Goal: Information Seeking & Learning: Learn about a topic

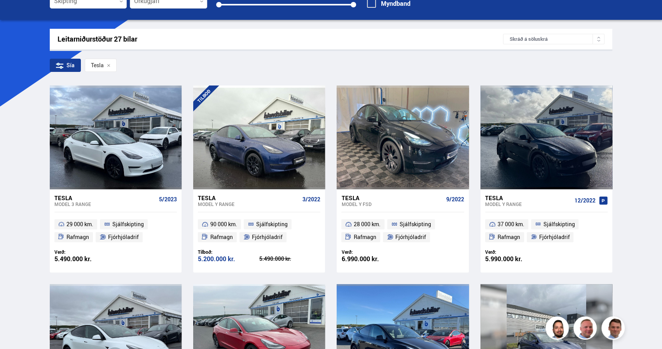
scroll to position [98, 0]
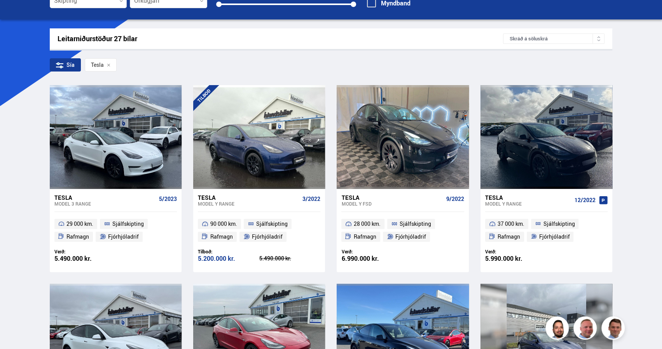
click at [75, 194] on div "Tesla" at bounding box center [105, 197] width 102 height 7
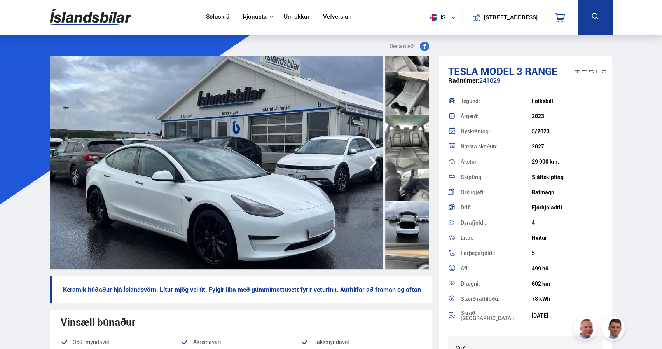
scroll to position [672, 0]
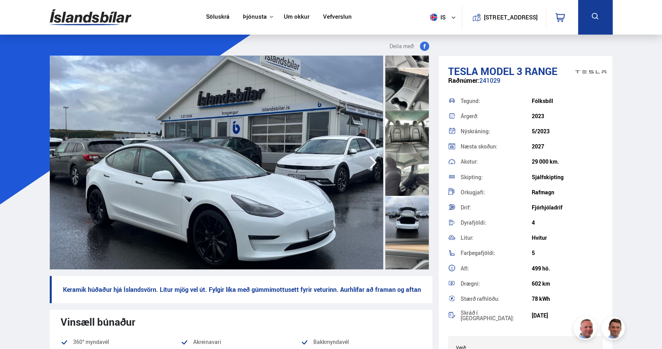
click at [403, 212] on div at bounding box center [407, 217] width 44 height 43
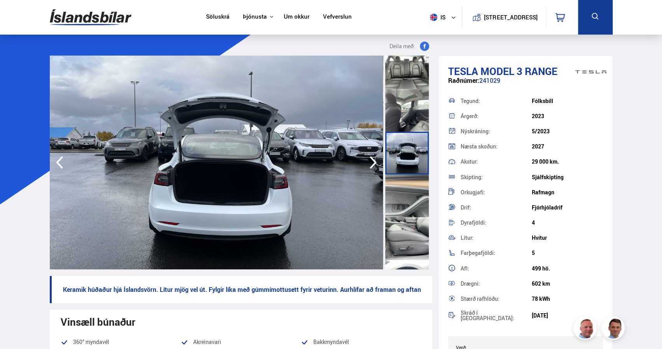
scroll to position [736, 0]
click at [410, 152] on div at bounding box center [407, 154] width 44 height 43
click at [413, 108] on div at bounding box center [407, 111] width 44 height 43
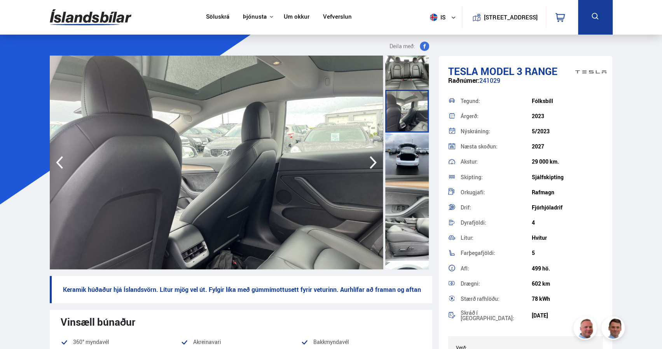
click at [410, 145] on div at bounding box center [407, 154] width 44 height 43
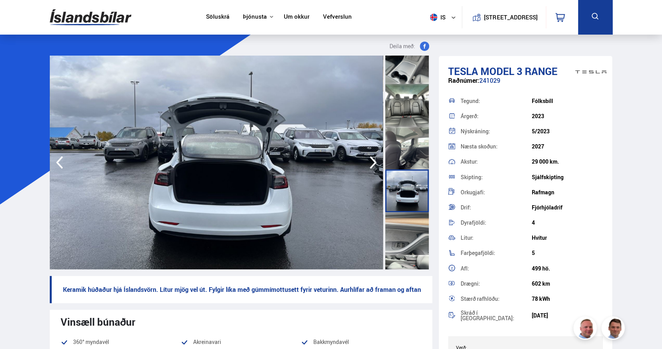
scroll to position [698, 0]
click at [410, 116] on div at bounding box center [407, 106] width 44 height 43
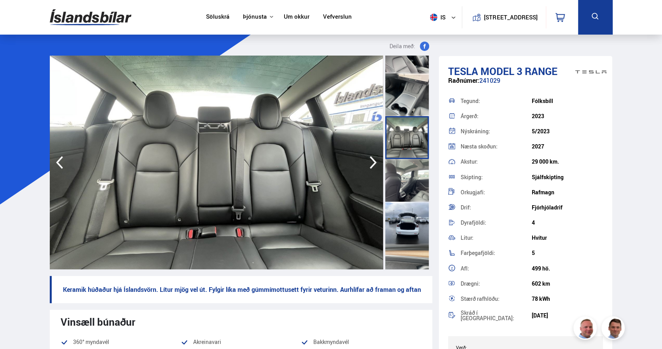
scroll to position [638, 0]
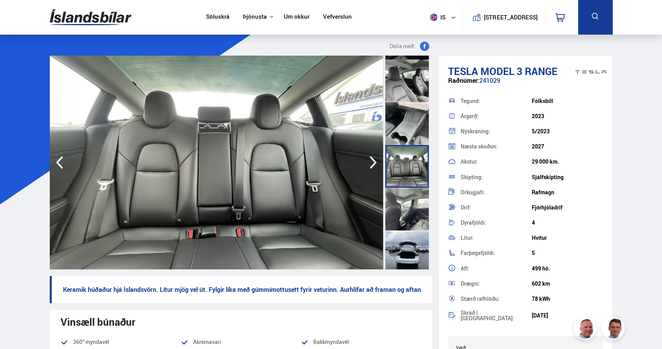
click at [410, 116] on div at bounding box center [407, 123] width 44 height 43
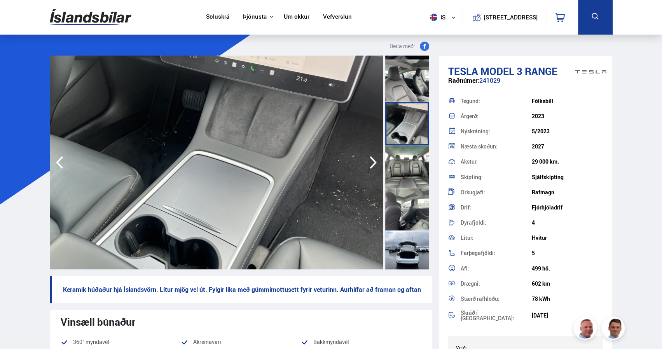
click at [411, 81] on div at bounding box center [407, 81] width 44 height 43
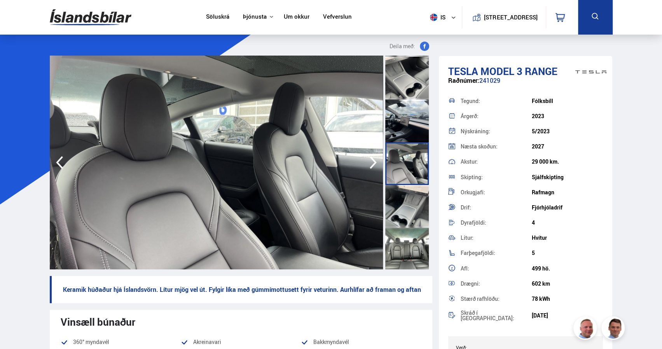
scroll to position [554, 0]
click at [408, 95] on div at bounding box center [407, 79] width 44 height 43
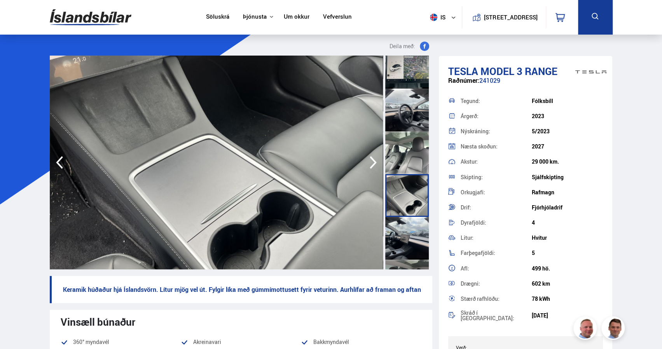
scroll to position [433, 0]
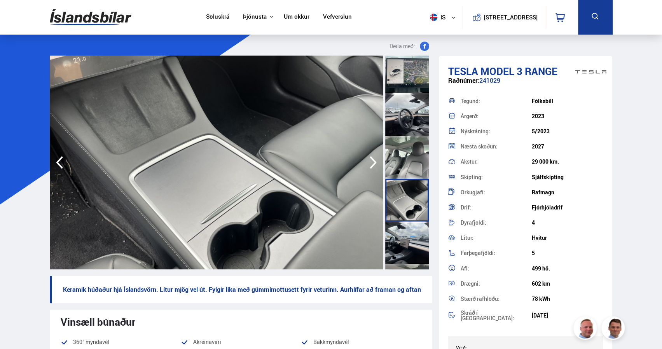
click at [405, 150] on div at bounding box center [407, 157] width 44 height 43
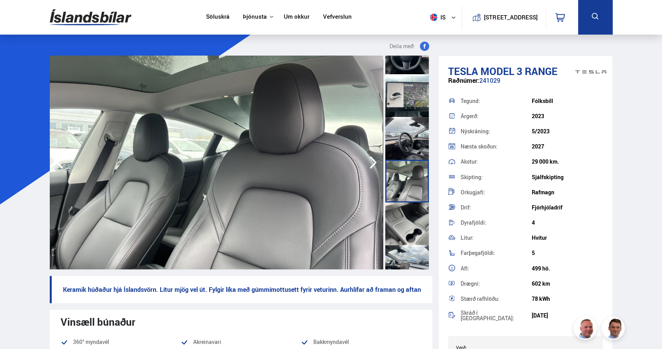
scroll to position [409, 0]
click at [405, 126] on div at bounding box center [407, 138] width 44 height 43
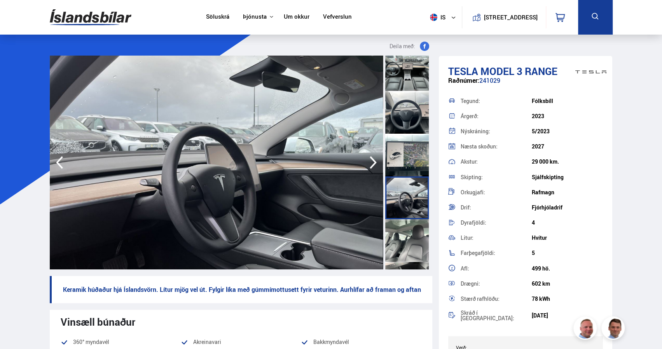
scroll to position [346, 0]
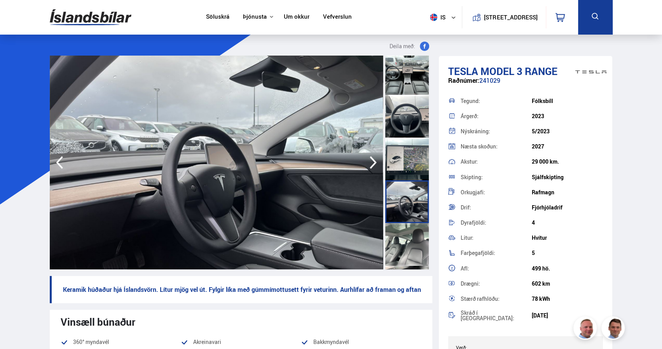
click at [407, 105] on div at bounding box center [407, 116] width 44 height 43
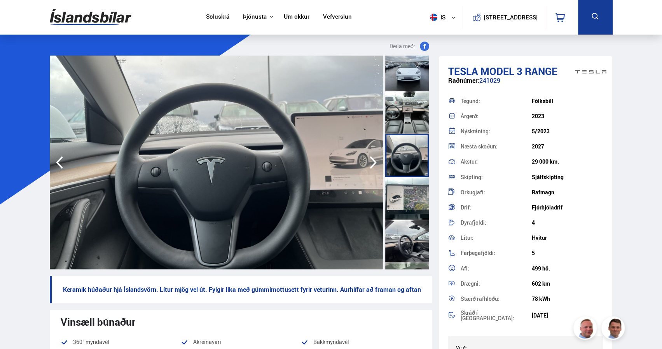
scroll to position [305, 0]
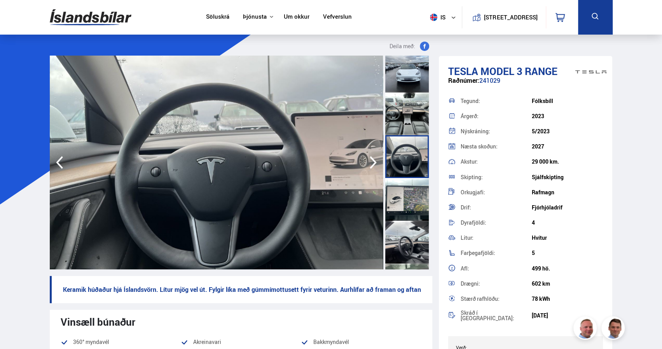
click at [407, 105] on div at bounding box center [407, 114] width 44 height 43
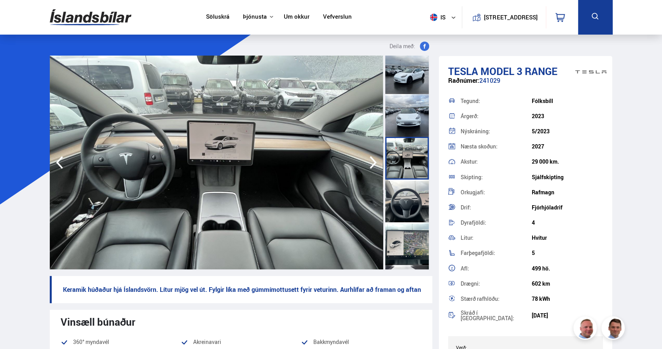
click at [407, 105] on div at bounding box center [407, 115] width 44 height 43
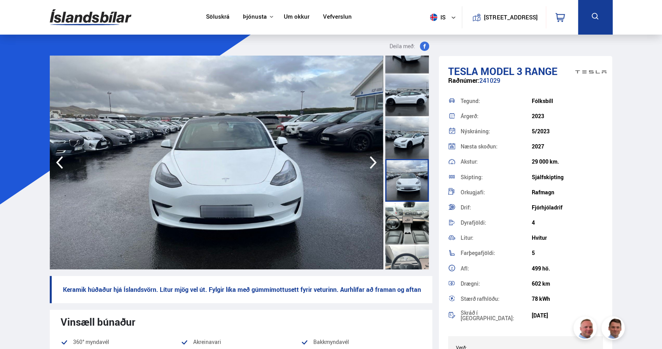
scroll to position [195, 0]
click at [407, 105] on div at bounding box center [407, 95] width 44 height 43
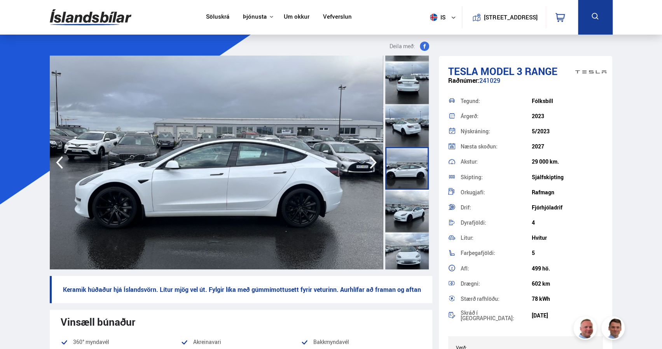
scroll to position [122, 0]
click at [408, 87] on div at bounding box center [407, 83] width 44 height 43
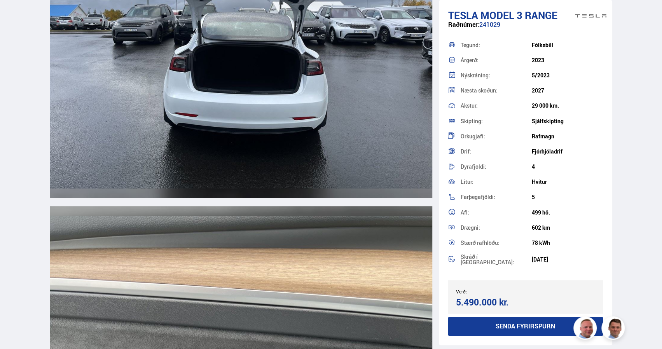
scroll to position [7206, 0]
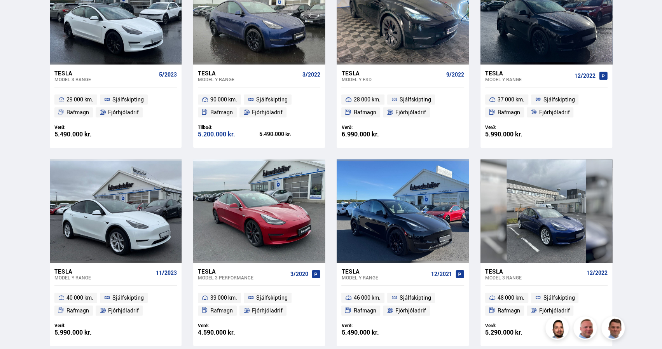
scroll to position [223, 0]
click at [72, 273] on div "Tesla" at bounding box center [103, 271] width 98 height 7
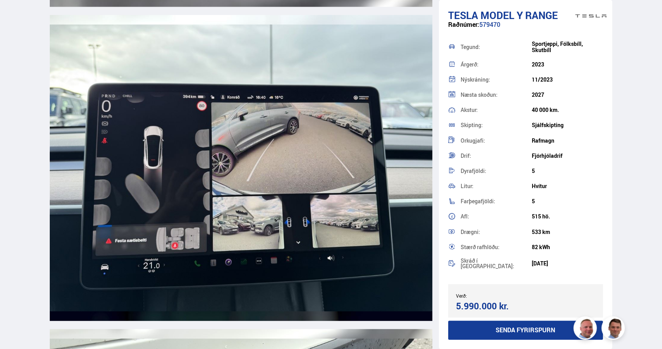
scroll to position [7093, 0]
